Goal: Transaction & Acquisition: Purchase product/service

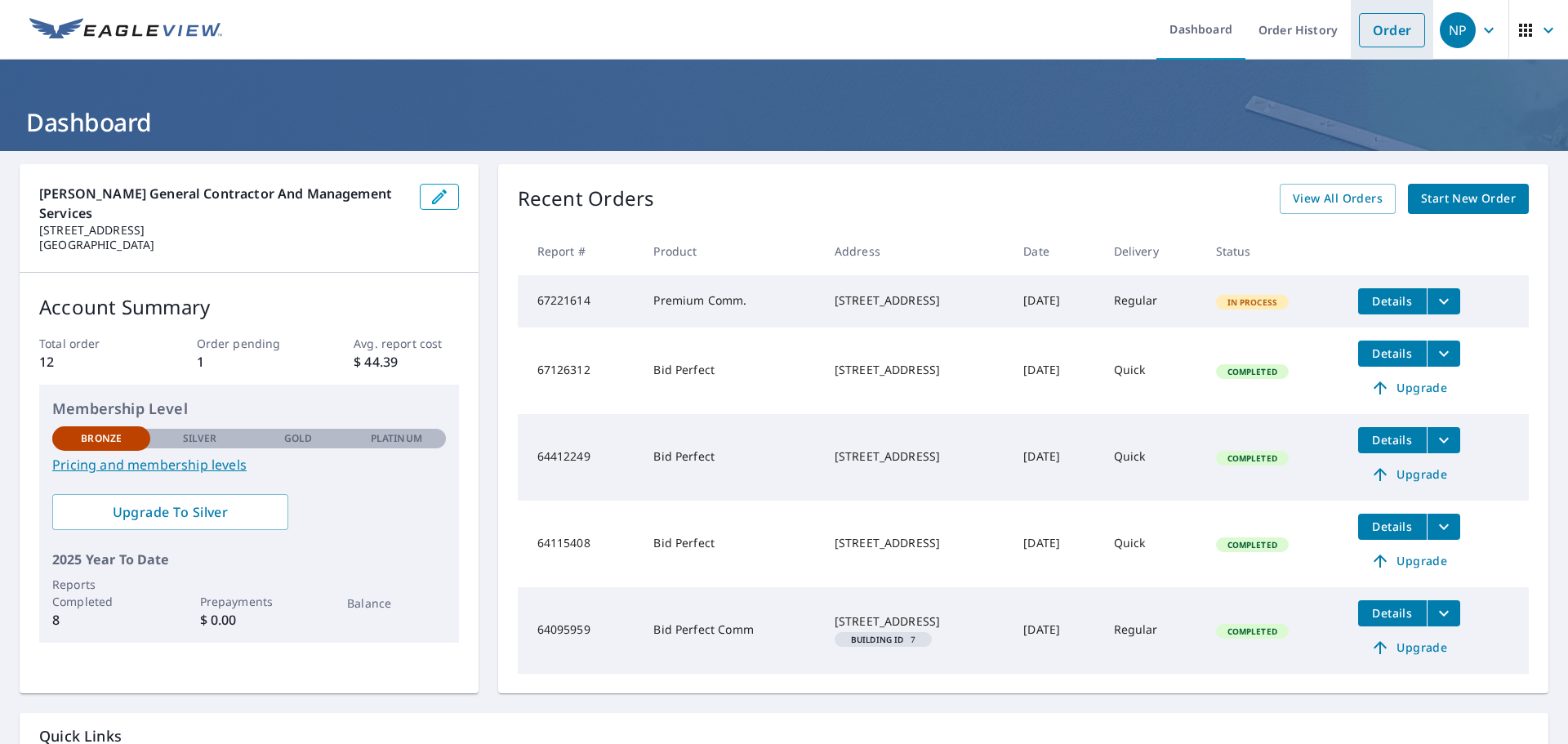
click at [1377, 31] on link "Order" at bounding box center [1392, 30] width 66 height 34
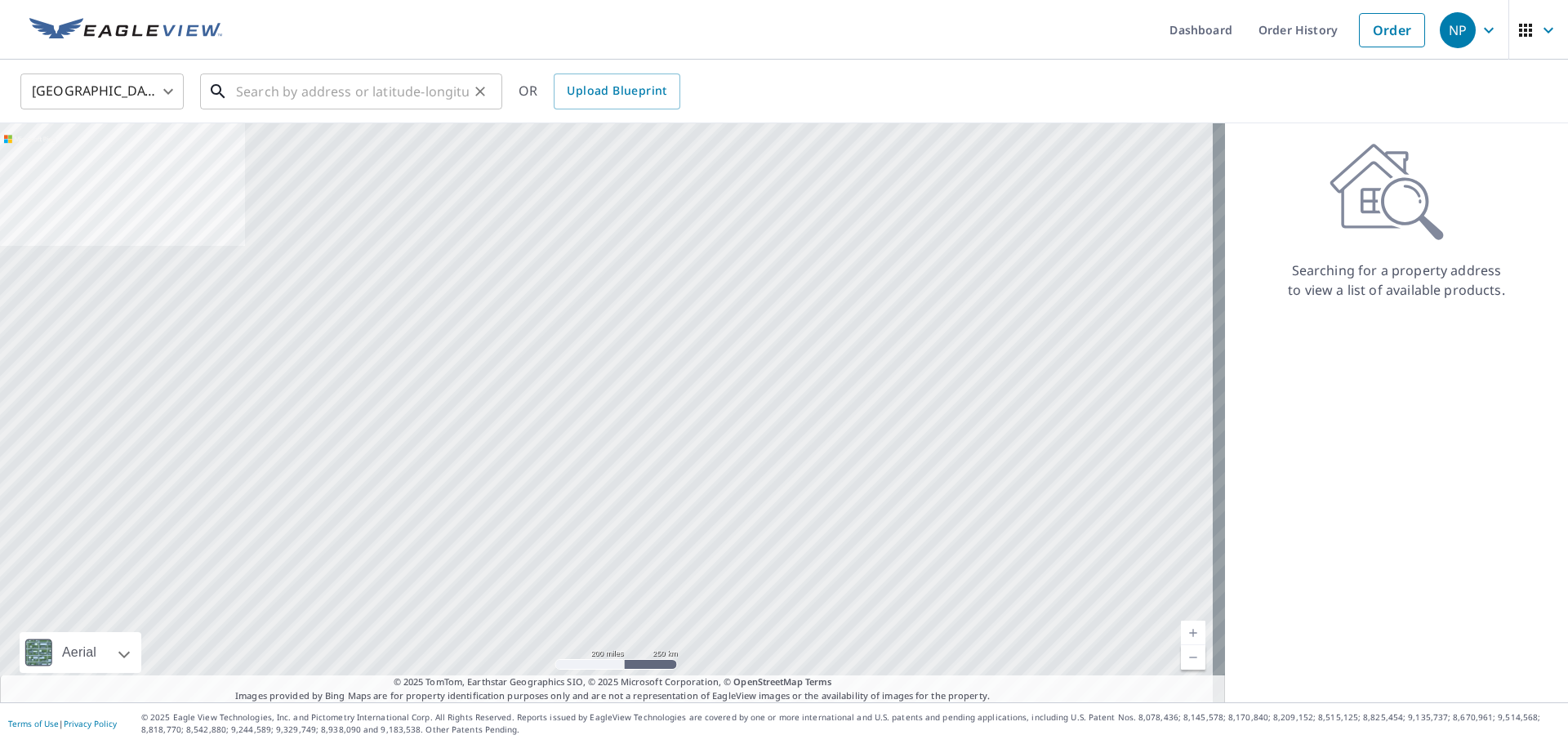
click at [394, 91] on input "text" at bounding box center [352, 91] width 233 height 46
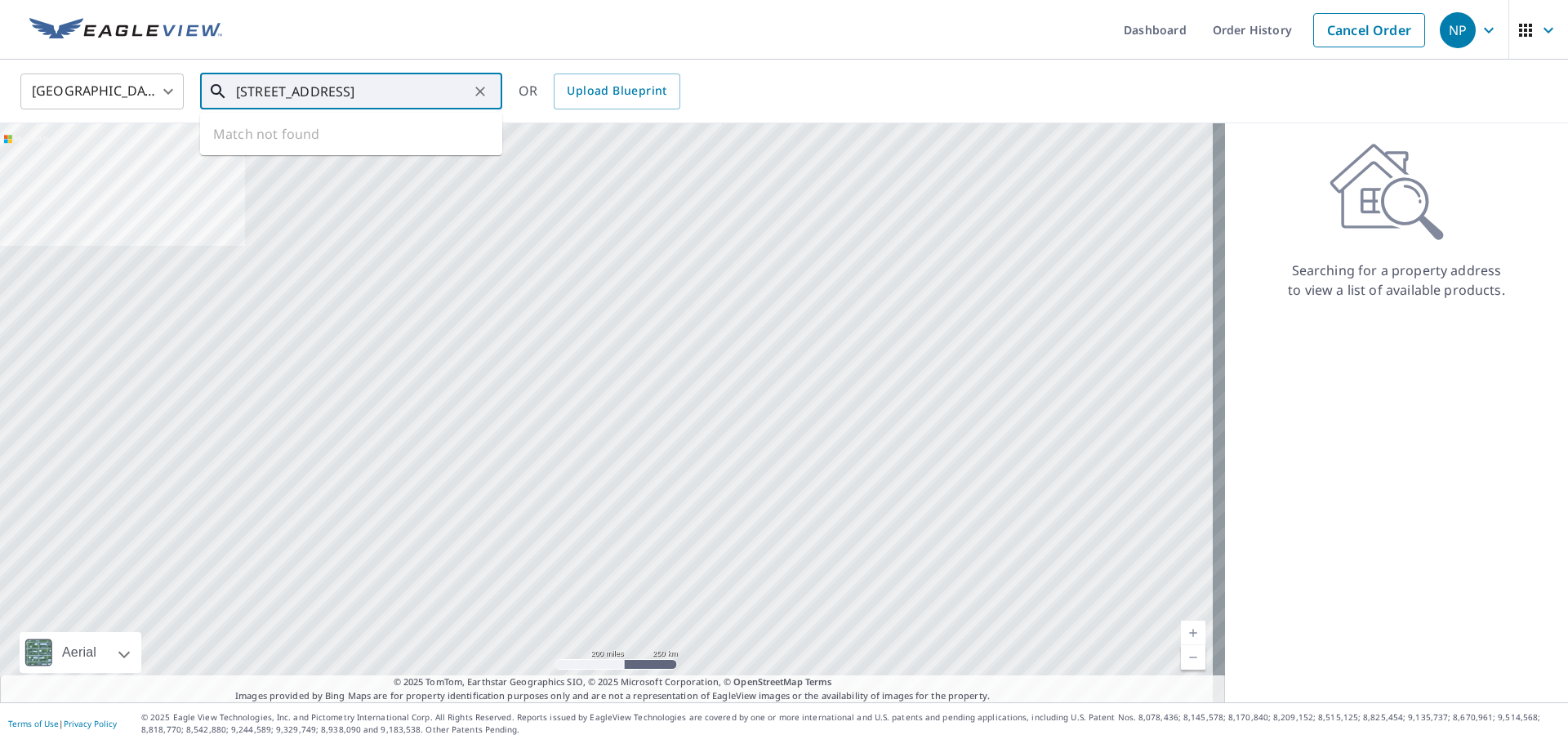
click at [267, 90] on input "[STREET_ADDRESS]" at bounding box center [352, 91] width 233 height 46
click at [282, 141] on span "[STREET_ADDRESS]" at bounding box center [361, 139] width 257 height 20
type input "[STREET_ADDRESS]"
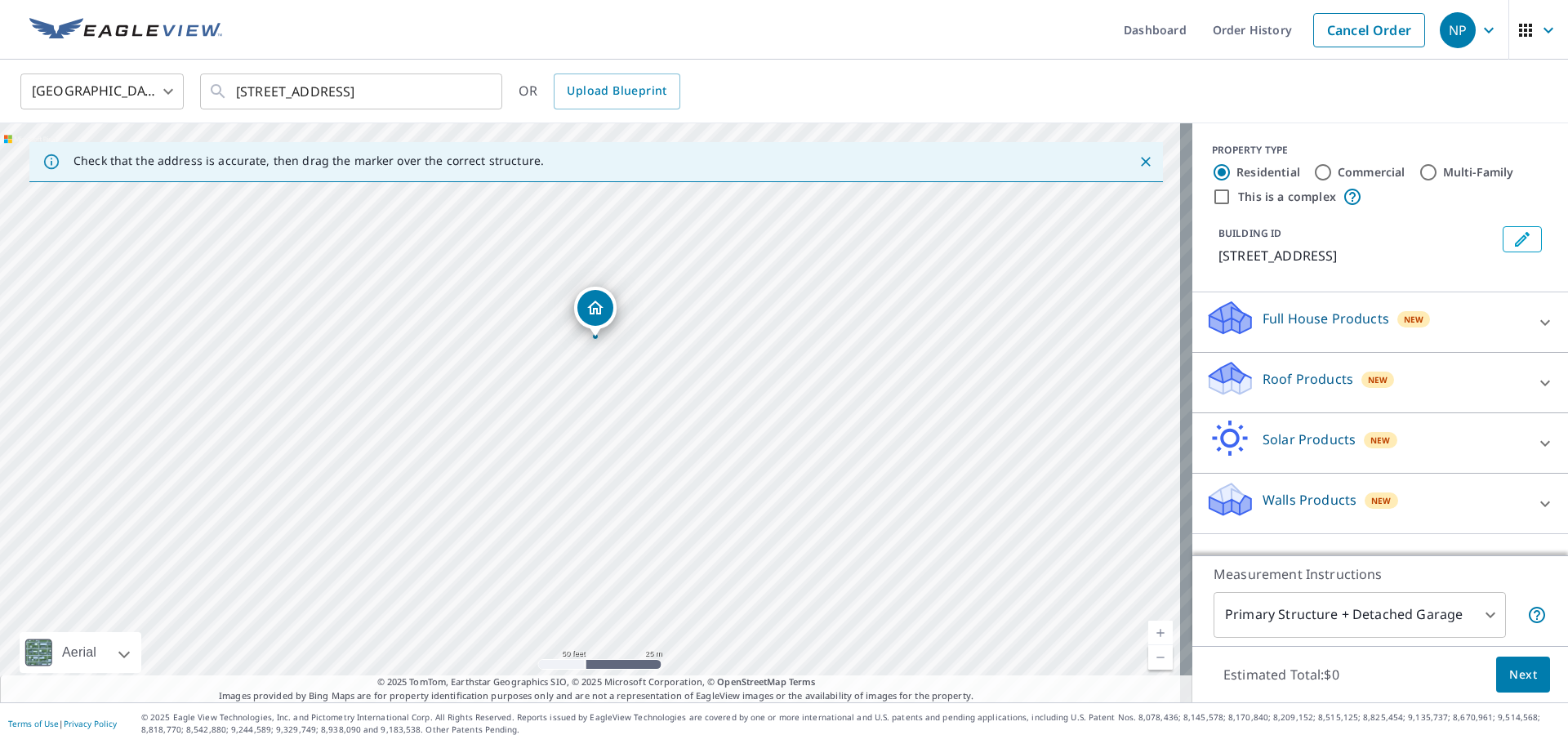
click at [1511, 384] on div "Roof Products New" at bounding box center [1365, 382] width 320 height 47
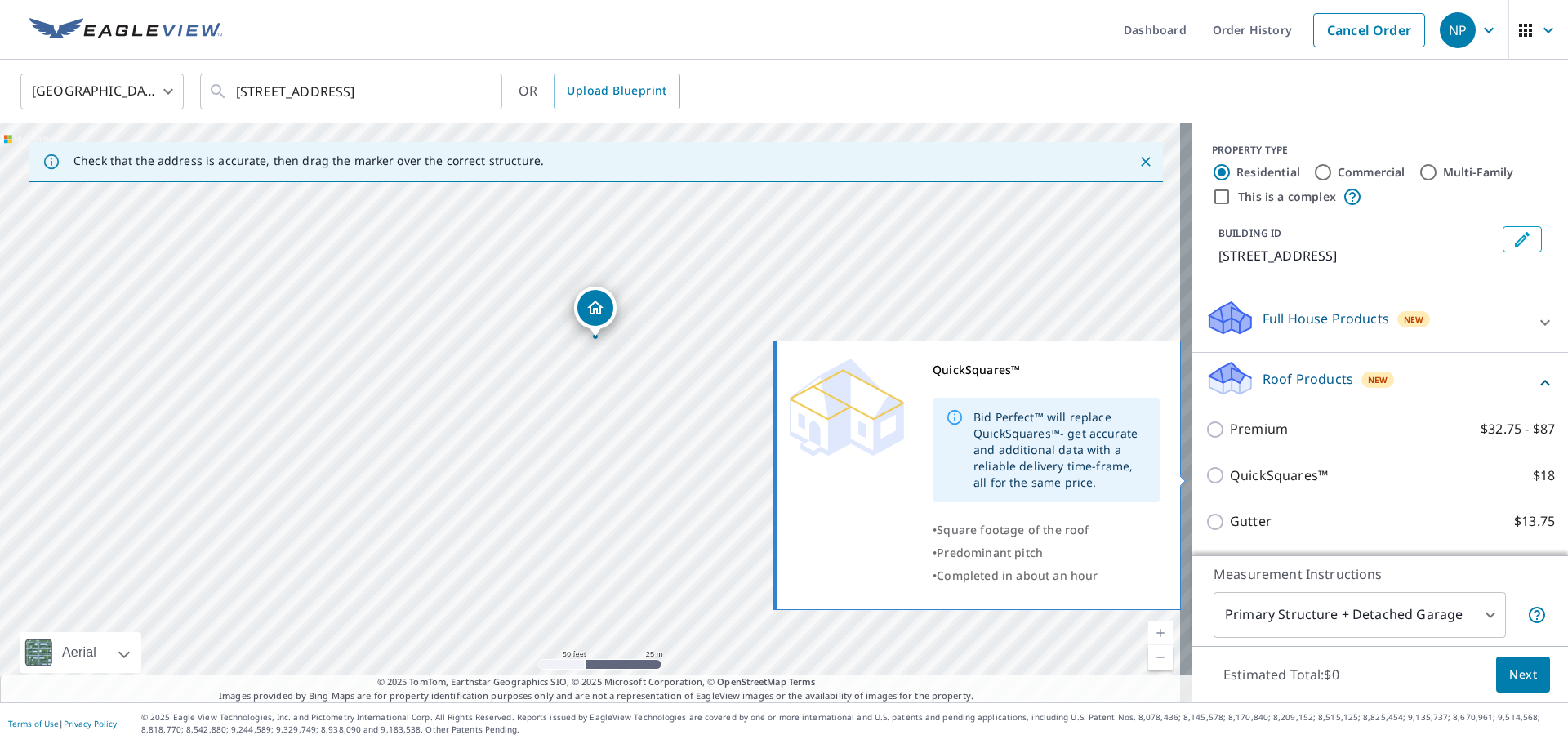
click at [1205, 473] on input "QuickSquares™ $18" at bounding box center [1217, 475] width 25 height 20
checkbox input "true"
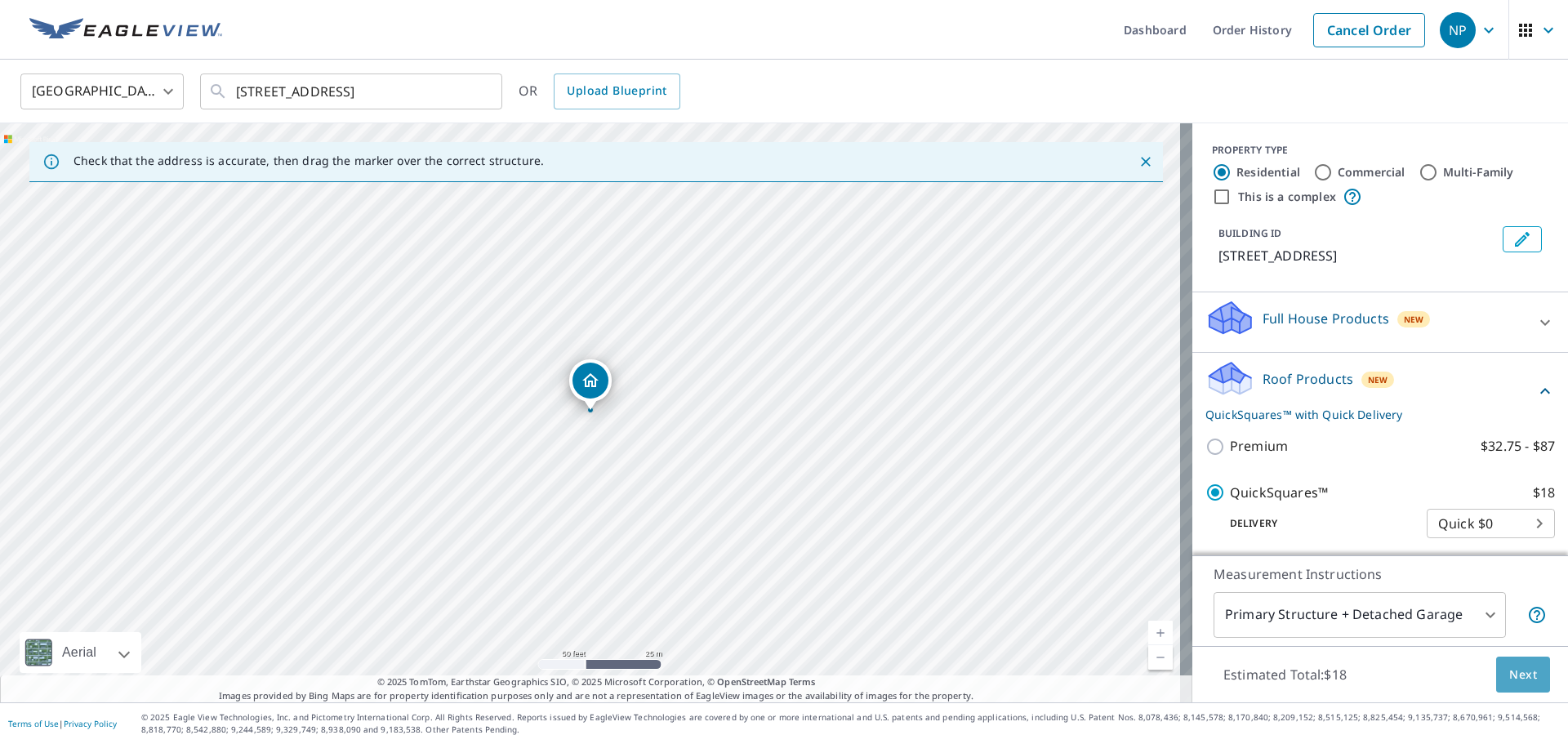
click at [1514, 674] on span "Next" at bounding box center [1523, 675] width 28 height 20
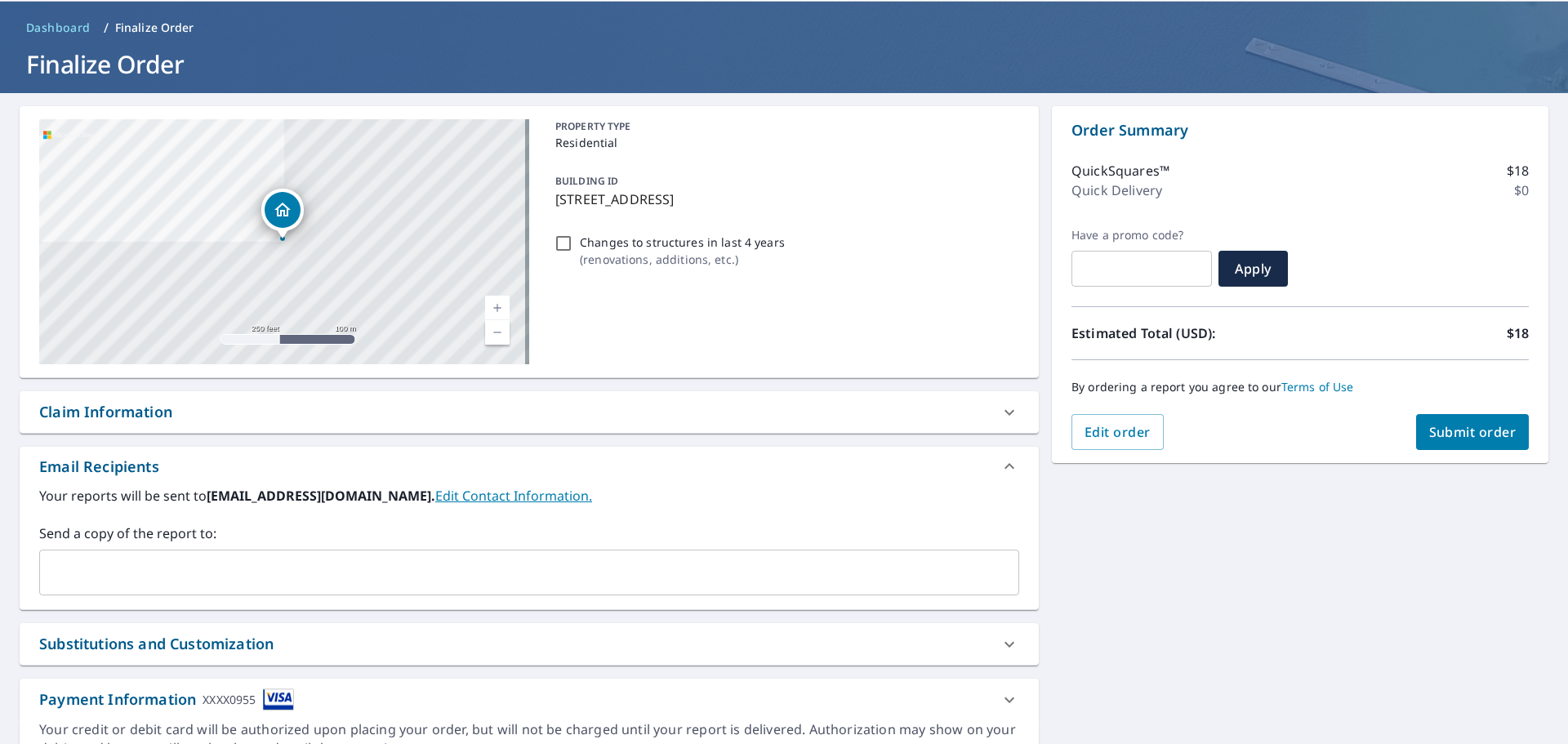
scroll to position [82, 0]
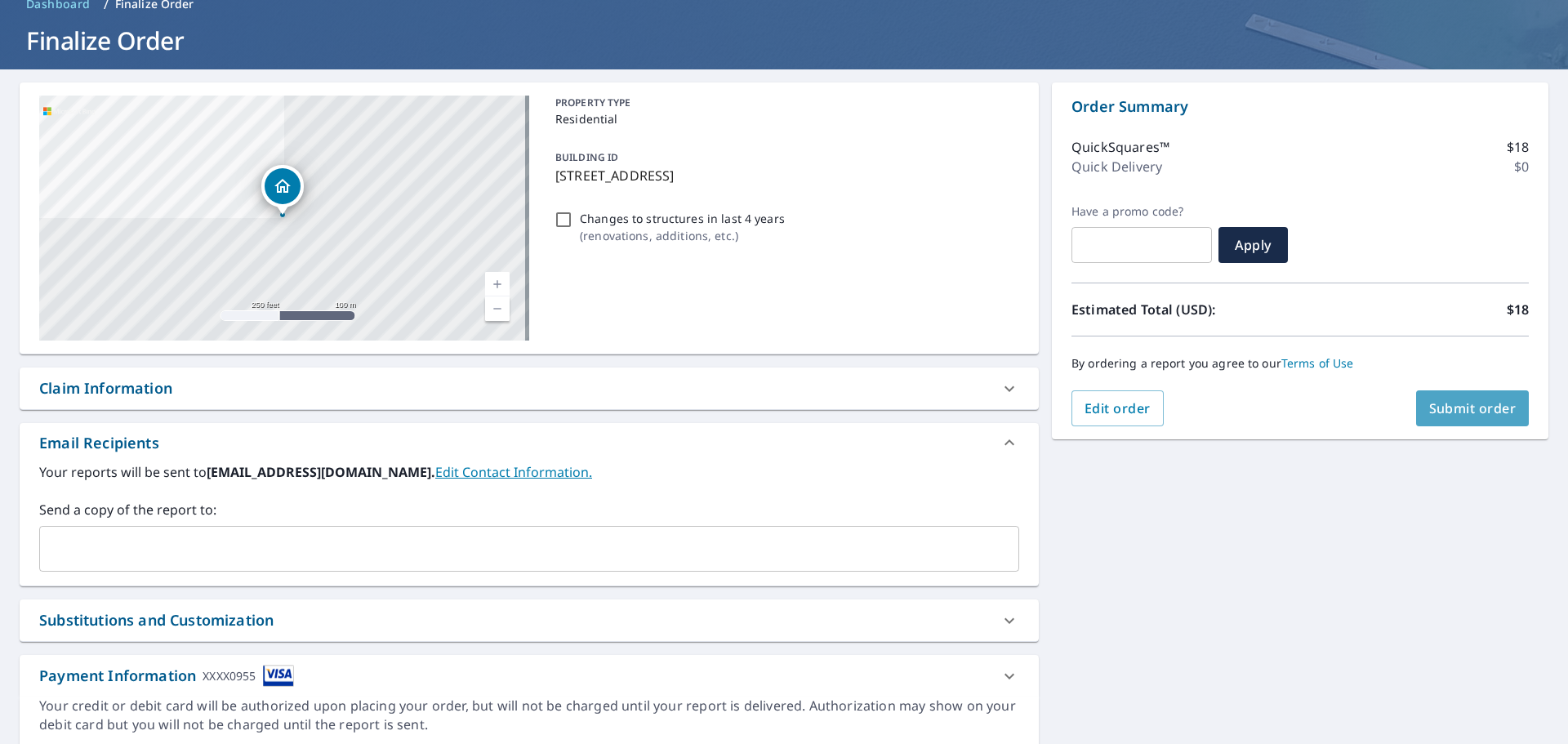
click at [1463, 412] on span "Submit order" at bounding box center [1472, 408] width 87 height 18
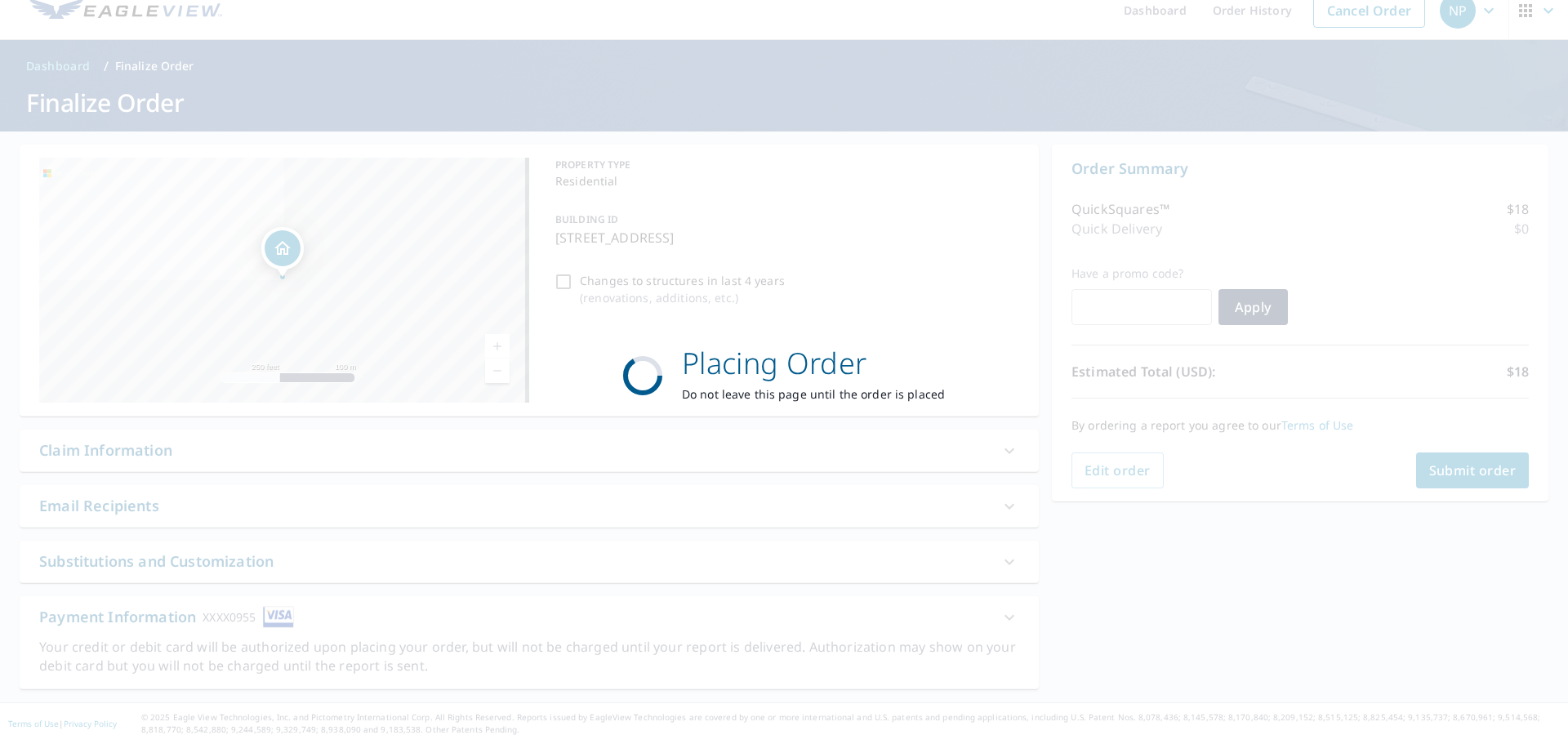
scroll to position [20, 0]
